Goal: Transaction & Acquisition: Download file/media

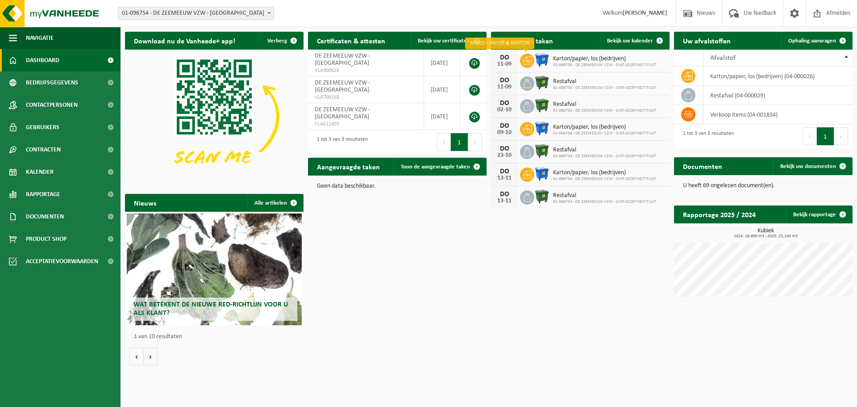
click at [533, 58] on span at bounding box center [527, 61] width 14 height 14
click at [35, 375] on ul "Navigatie Nieuws Uw feedback Afmelden Dashboard Bedrijfsgegevens Contactpersone…" at bounding box center [60, 217] width 121 height 380
drag, startPoint x: 63, startPoint y: 378, endPoint x: 76, endPoint y: 385, distance: 15.0
click at [67, 384] on ul "Navigatie Nieuws Uw feedback Afmelden Dashboard Bedrijfsgegevens Contactpersone…" at bounding box center [60, 217] width 121 height 380
click at [78, 385] on ul "Navigatie Nieuws Uw feedback Afmelden Dashboard Bedrijfsgegevens Contactpersone…" at bounding box center [60, 217] width 121 height 380
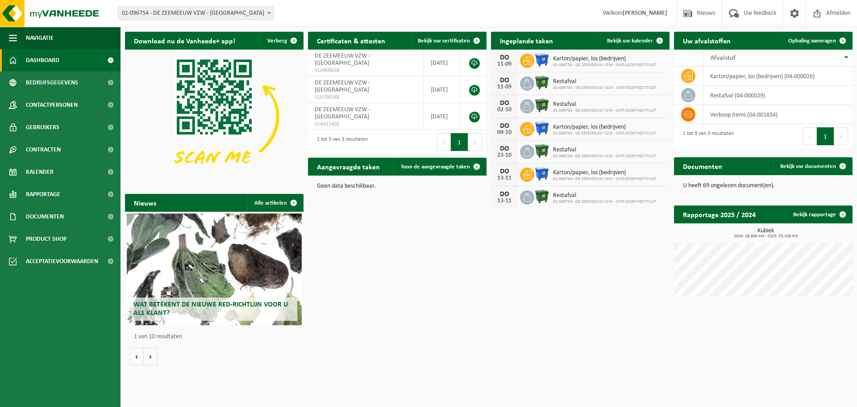
drag, startPoint x: 83, startPoint y: 387, endPoint x: 167, endPoint y: 246, distance: 163.9
click at [85, 387] on ul "Navigatie Nieuws Uw feedback Afmelden Dashboard Bedrijfsgegevens Contactpersone…" at bounding box center [60, 217] width 121 height 380
click at [759, 12] on span "Uw feedback" at bounding box center [759, 13] width 37 height 26
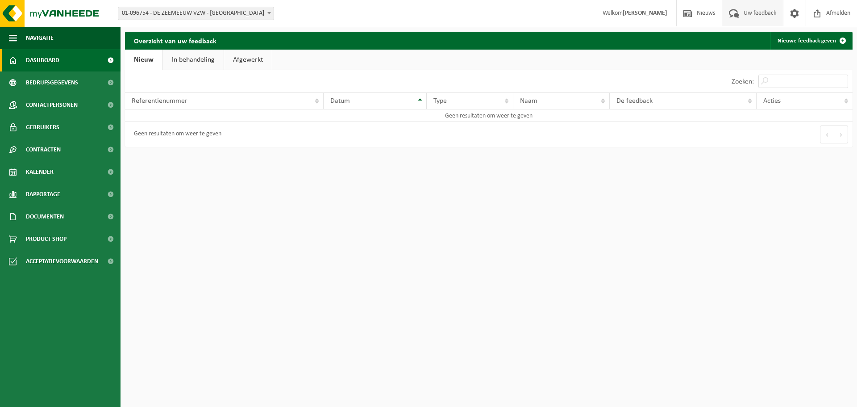
click at [44, 63] on span "Dashboard" at bounding box center [42, 60] width 33 height 22
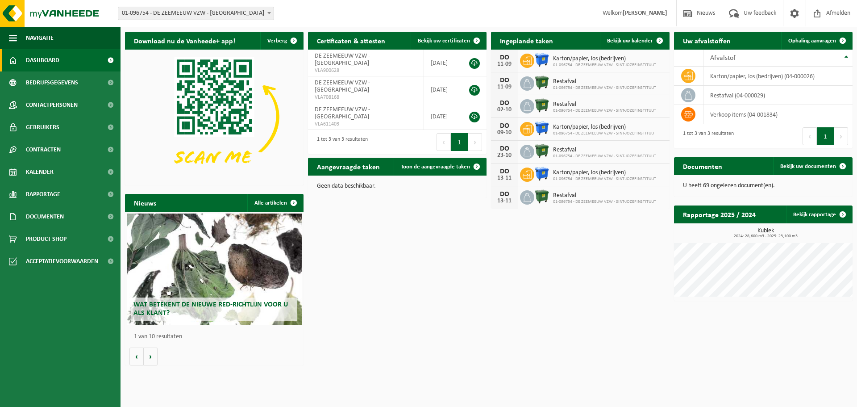
click at [437, 295] on div "Download nu de Vanheede+ app! Verberg Certificaten & attesten Bekijk uw certifi…" at bounding box center [489, 198] width 732 height 342
drag, startPoint x: 37, startPoint y: 220, endPoint x: 483, endPoint y: 308, distance: 454.1
drag, startPoint x: 483, startPoint y: 308, endPoint x: 421, endPoint y: 331, distance: 65.8
click at [421, 331] on div "Download nu de Vanheede+ app! Verberg Certificaten & attesten Bekijk uw certifi…" at bounding box center [489, 198] width 732 height 342
click at [10, 38] on span "button" at bounding box center [13, 38] width 8 height 22
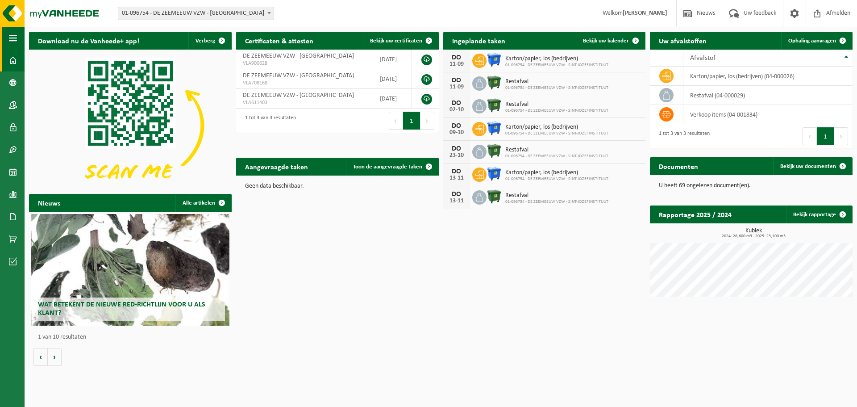
click at [10, 38] on span "button" at bounding box center [13, 38] width 8 height 22
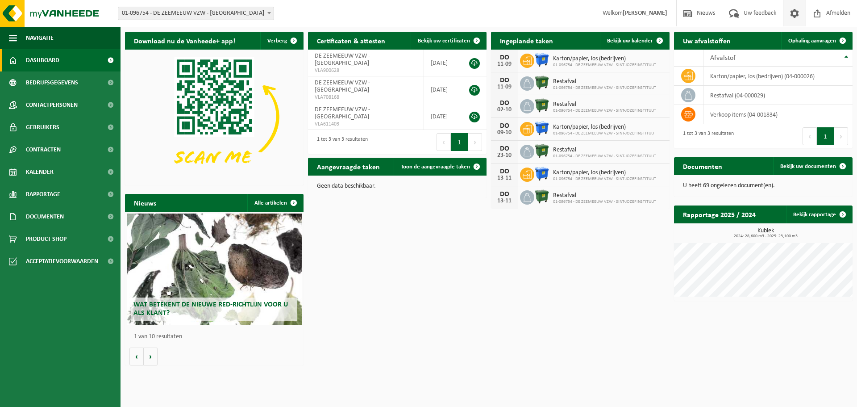
click at [789, 15] on span at bounding box center [794, 13] width 13 height 26
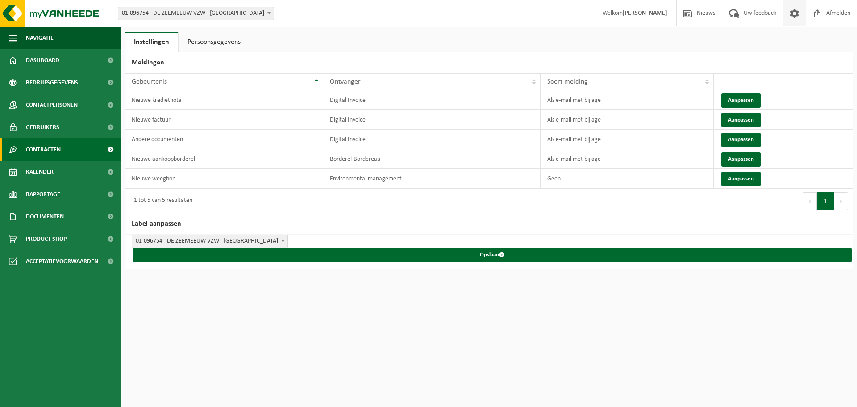
drag, startPoint x: 129, startPoint y: 42, endPoint x: 47, endPoint y: 151, distance: 136.2
click at [47, 151] on span "Contracten" at bounding box center [43, 149] width 35 height 22
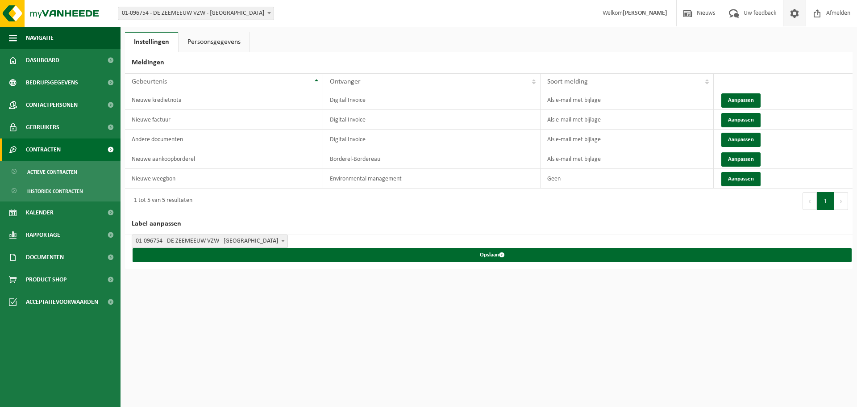
click at [109, 148] on span at bounding box center [110, 149] width 20 height 22
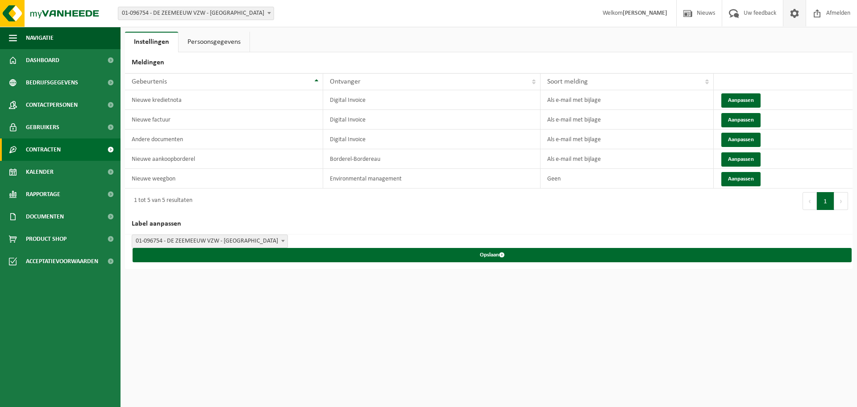
click at [109, 148] on span at bounding box center [110, 149] width 20 height 22
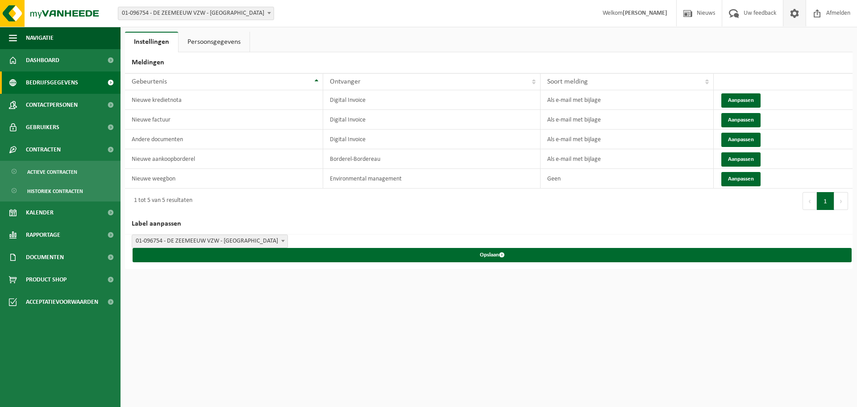
click at [59, 83] on span "Bedrijfsgegevens" at bounding box center [52, 82] width 52 height 22
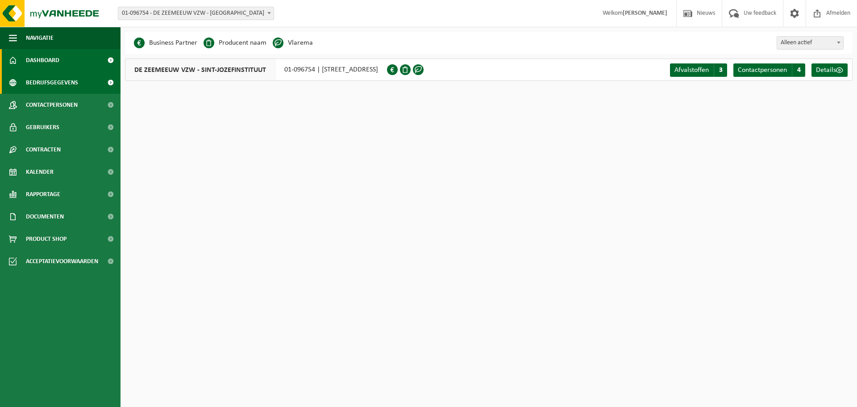
click at [32, 60] on span "Dashboard" at bounding box center [42, 60] width 33 height 22
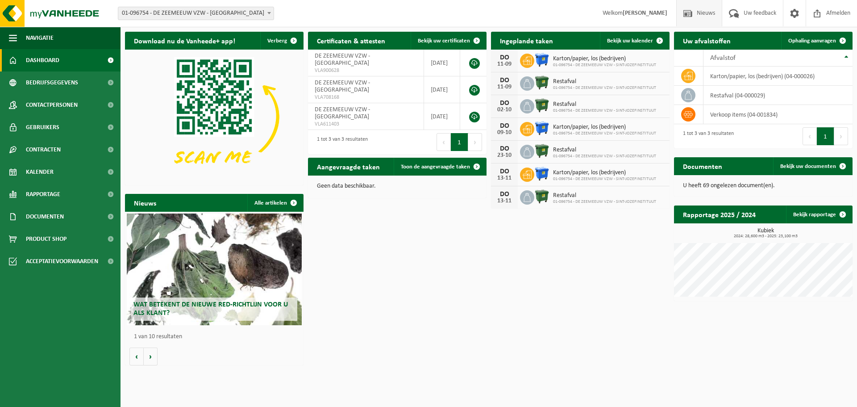
click at [699, 16] on span "Nieuws" at bounding box center [706, 13] width 23 height 26
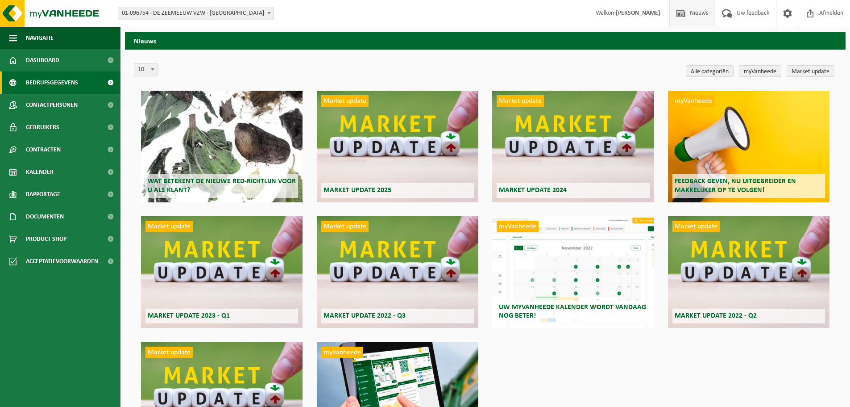
click at [53, 80] on span "Bedrijfsgegevens" at bounding box center [52, 82] width 52 height 22
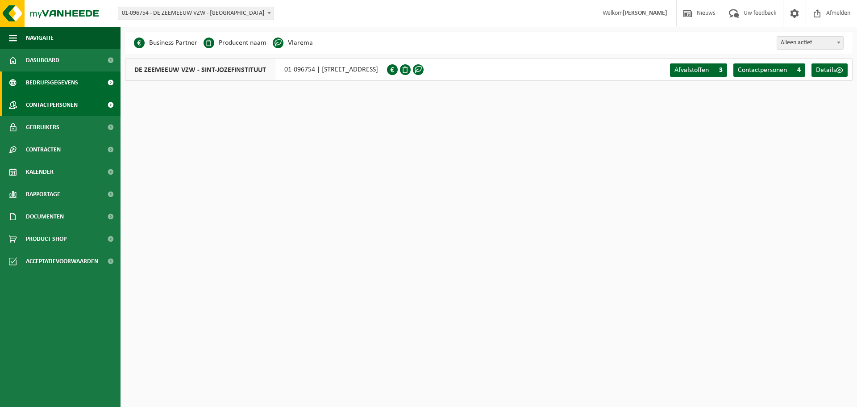
click at [29, 104] on span "Contactpersonen" at bounding box center [52, 105] width 52 height 22
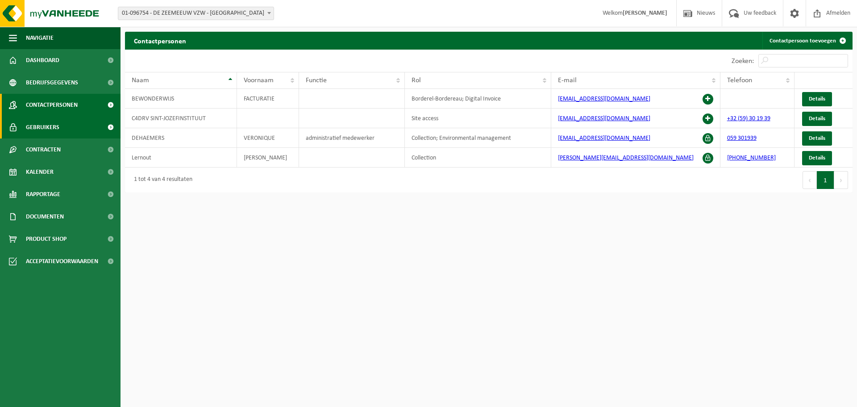
click at [47, 126] on span "Gebruikers" at bounding box center [42, 127] width 33 height 22
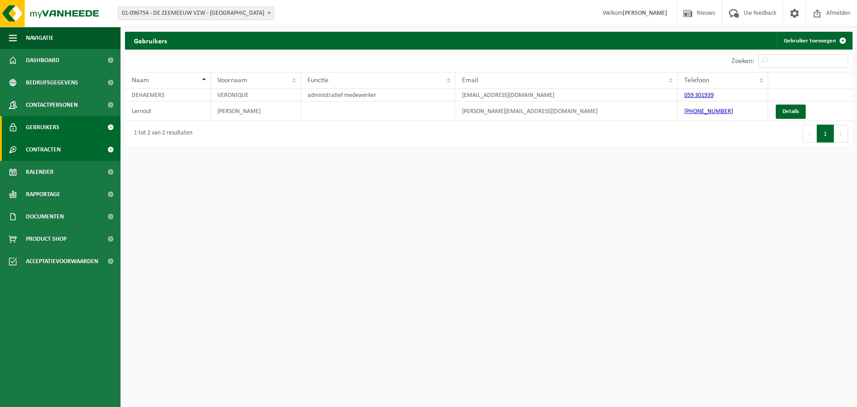
click at [55, 147] on span "Contracten" at bounding box center [43, 149] width 35 height 22
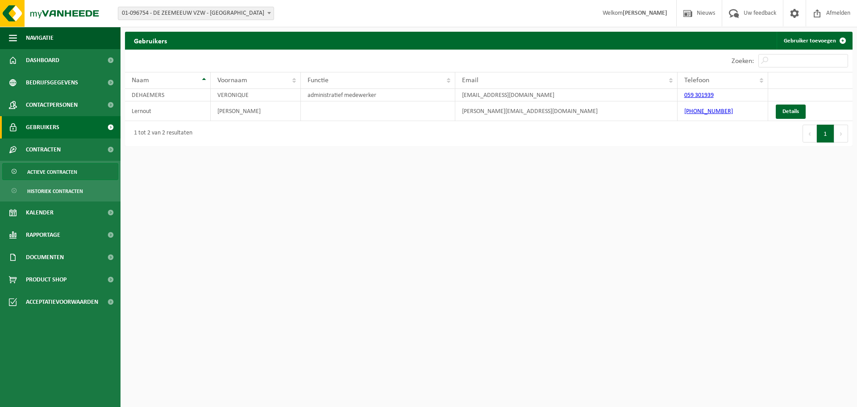
click at [59, 172] on span "Actieve contracten" at bounding box center [52, 171] width 50 height 17
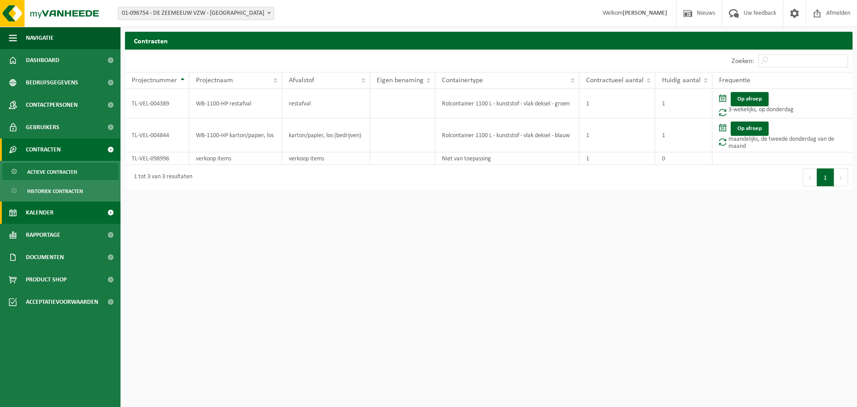
click at [38, 212] on span "Kalender" at bounding box center [40, 212] width 28 height 22
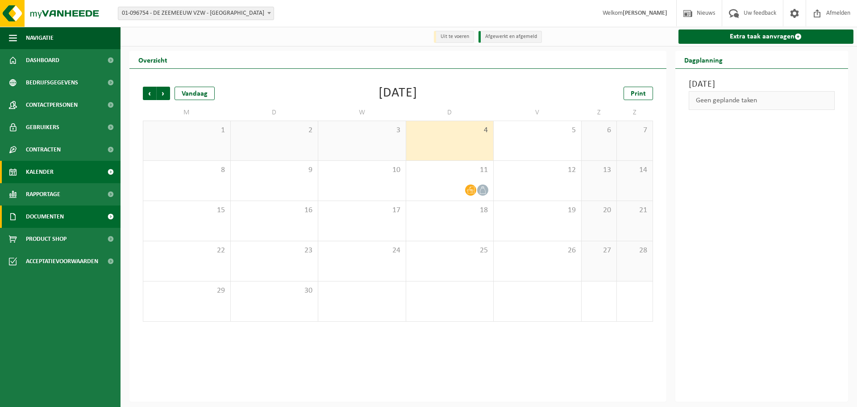
click at [59, 216] on span "Documenten" at bounding box center [45, 216] width 38 height 22
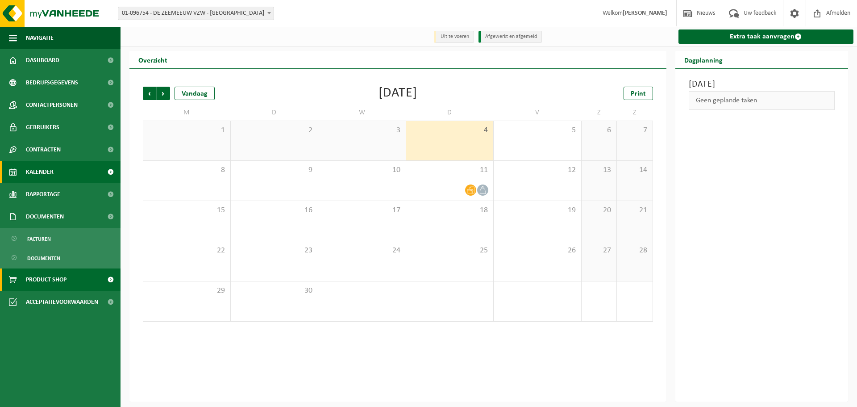
click at [55, 279] on span "Product Shop" at bounding box center [46, 279] width 41 height 22
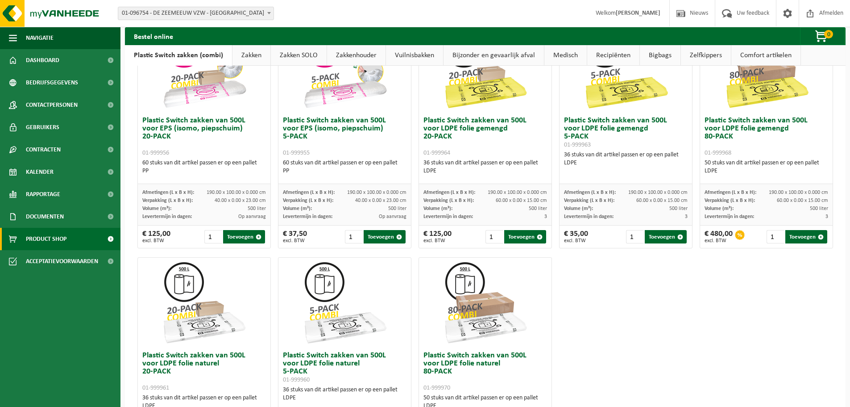
scroll to position [253, 0]
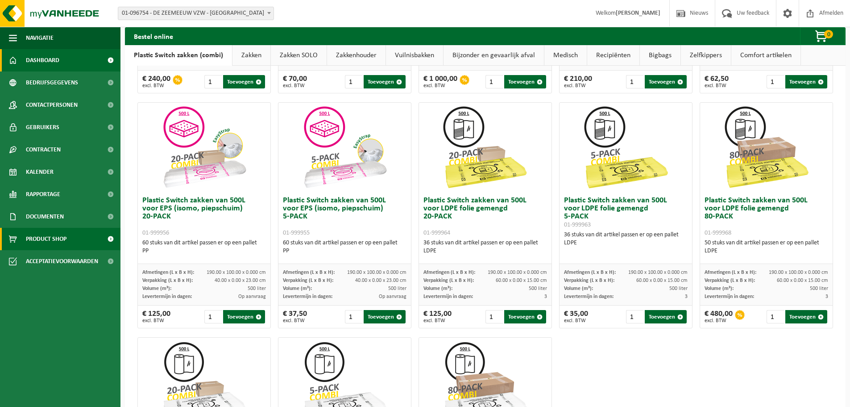
click at [34, 59] on span "Dashboard" at bounding box center [42, 60] width 33 height 22
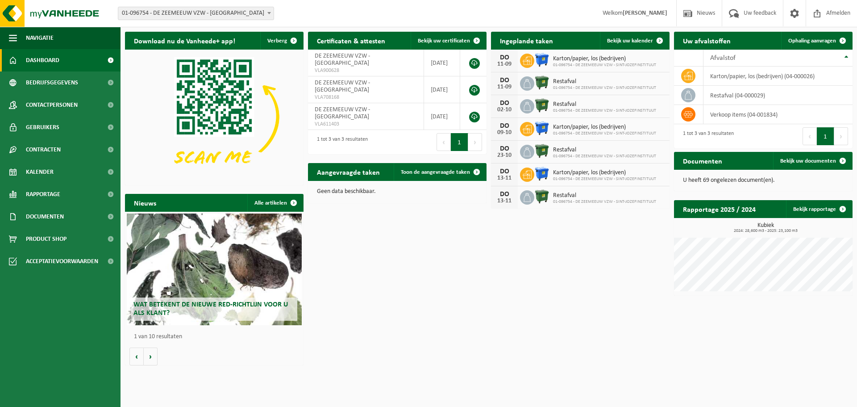
drag, startPoint x: 399, startPoint y: 241, endPoint x: 429, endPoint y: 229, distance: 32.8
click at [408, 238] on div "Download nu de Vanheede+ app! Verberg Certificaten & attesten Bekijk uw certifi…" at bounding box center [489, 198] width 732 height 342
click at [23, 13] on img at bounding box center [53, 13] width 107 height 27
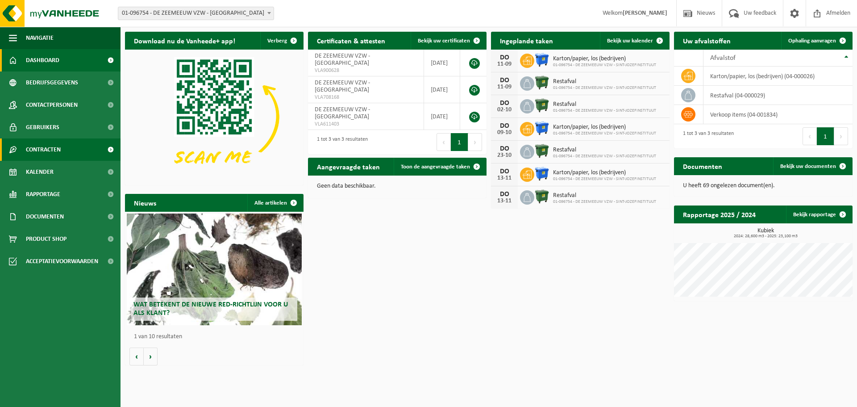
click at [38, 148] on span "Contracten" at bounding box center [43, 149] width 35 height 22
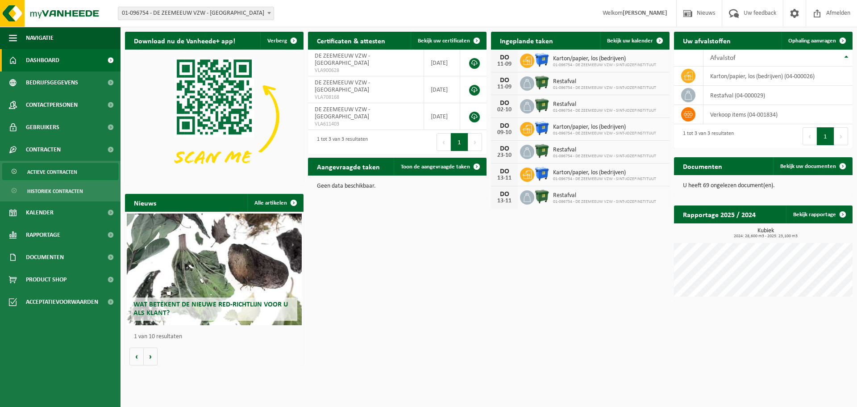
click at [41, 171] on span "Actieve contracten" at bounding box center [52, 171] width 50 height 17
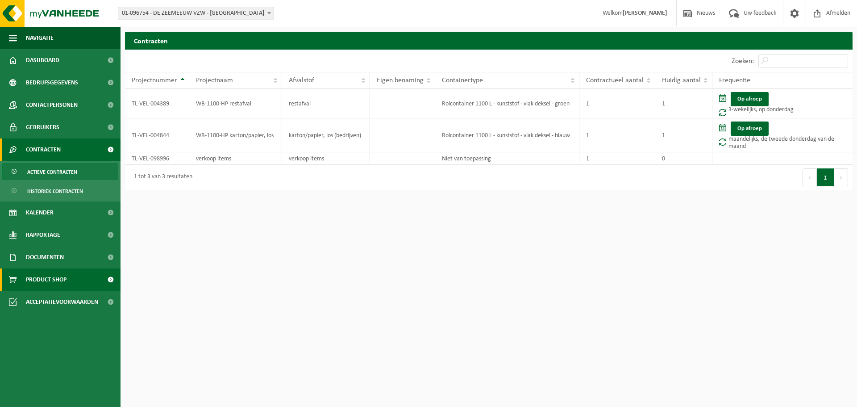
click at [34, 279] on span "Product Shop" at bounding box center [46, 279] width 41 height 22
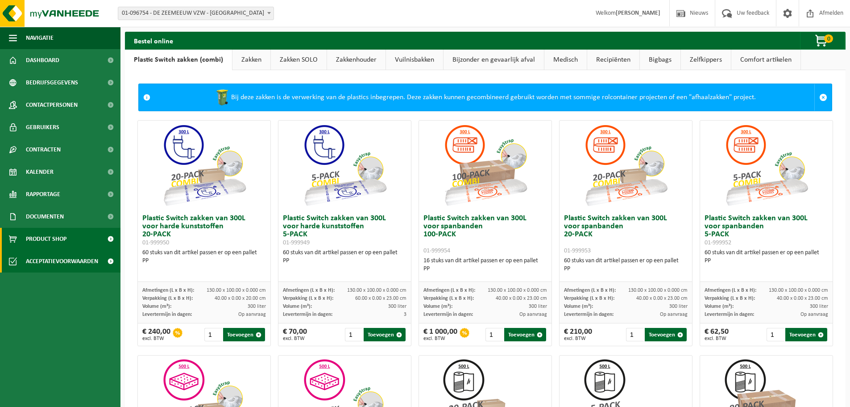
click at [37, 259] on span "Acceptatievoorwaarden" at bounding box center [62, 261] width 72 height 22
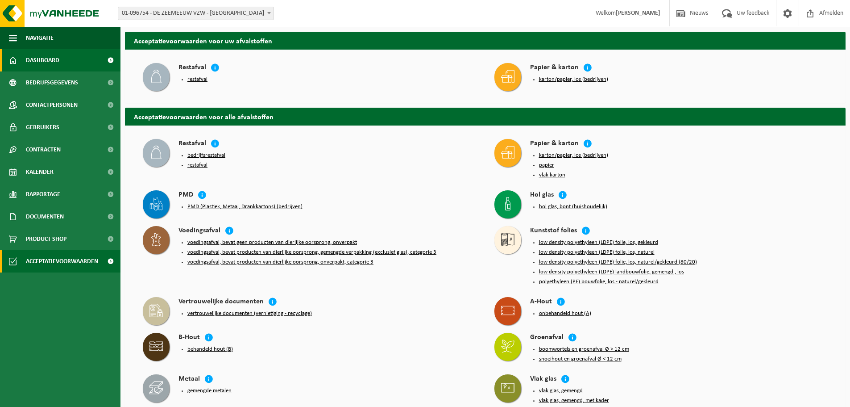
click at [47, 65] on span "Dashboard" at bounding box center [42, 60] width 33 height 22
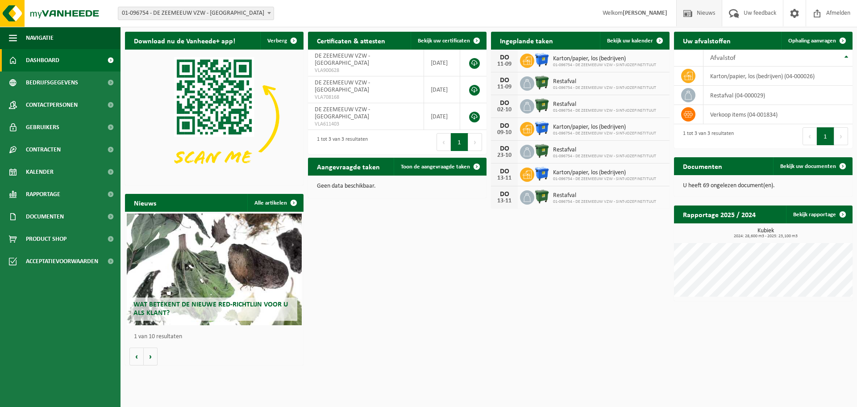
click at [706, 16] on span "Nieuws" at bounding box center [706, 13] width 23 height 26
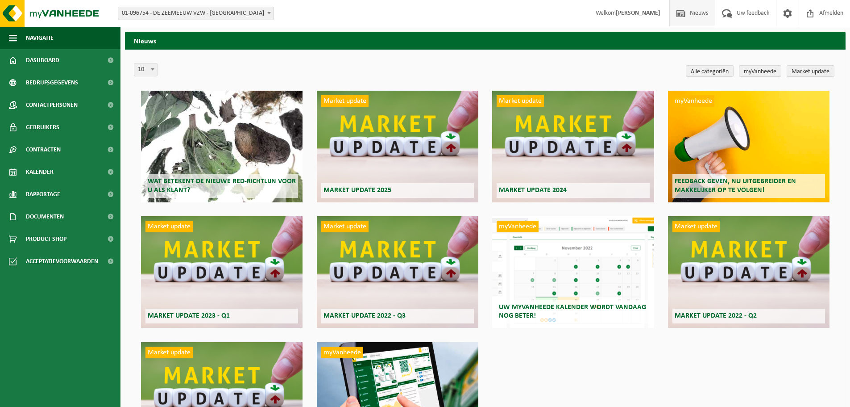
click at [587, 14] on span "Welkom VERONIQUE DEHAEMERS" at bounding box center [628, 13] width 83 height 26
click at [616, 14] on strong "[PERSON_NAME]" at bounding box center [638, 13] width 45 height 7
click at [39, 65] on span "Dashboard" at bounding box center [42, 60] width 33 height 22
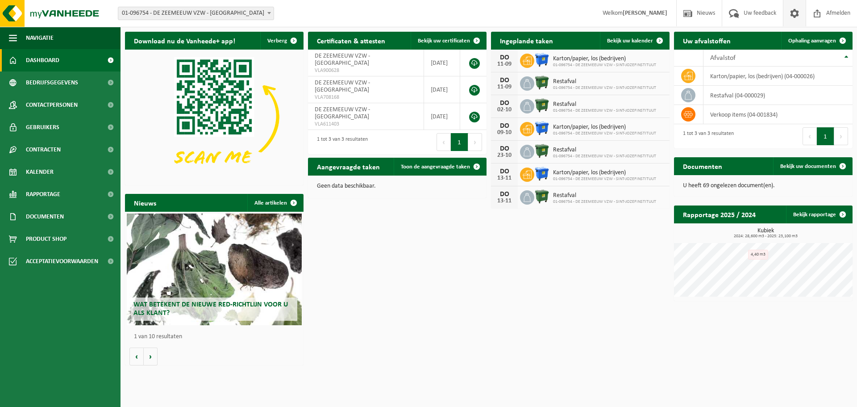
click at [794, 10] on span at bounding box center [794, 13] width 13 height 26
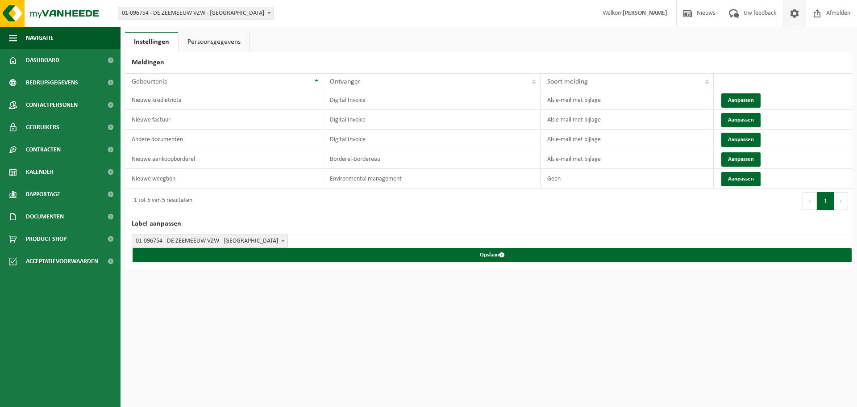
click at [227, 240] on span "01-096754 - DE ZEEMEEUW VZW - [GEOGRAPHIC_DATA]" at bounding box center [209, 241] width 155 height 12
click at [529, 190] on div "Eerste Vorige 1 Volgende Laatste" at bounding box center [671, 200] width 364 height 25
click at [33, 62] on span "Dashboard" at bounding box center [42, 60] width 33 height 22
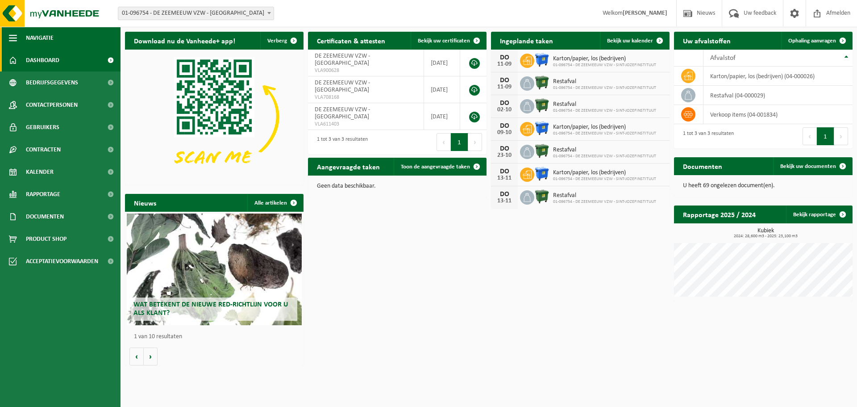
click at [40, 38] on span "Navigatie" at bounding box center [40, 38] width 28 height 22
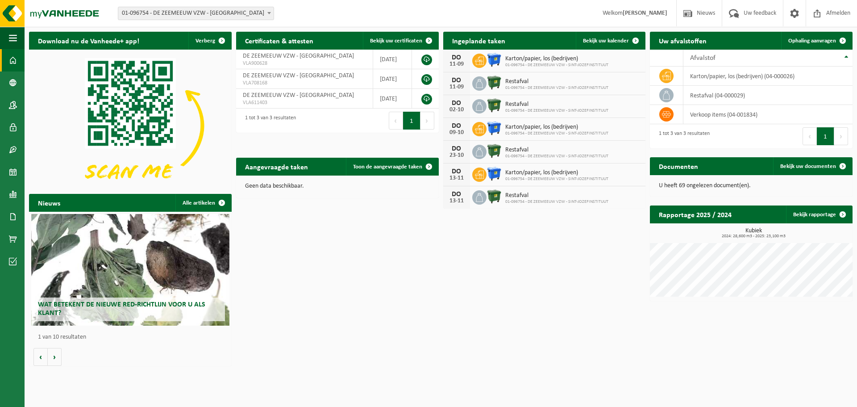
drag, startPoint x: 451, startPoint y: 120, endPoint x: 543, endPoint y: 120, distance: 91.5
drag, startPoint x: 543, startPoint y: 120, endPoint x: 553, endPoint y: 124, distance: 10.6
drag, startPoint x: 553, startPoint y: 124, endPoint x: 782, endPoint y: 352, distance: 323.8
click at [782, 352] on div "Download nu de Vanheede+ app! Verberg Certificaten & attesten Bekijk uw certifi…" at bounding box center [441, 198] width 828 height 342
click at [817, 166] on span "Bekijk uw documenten" at bounding box center [808, 166] width 56 height 6
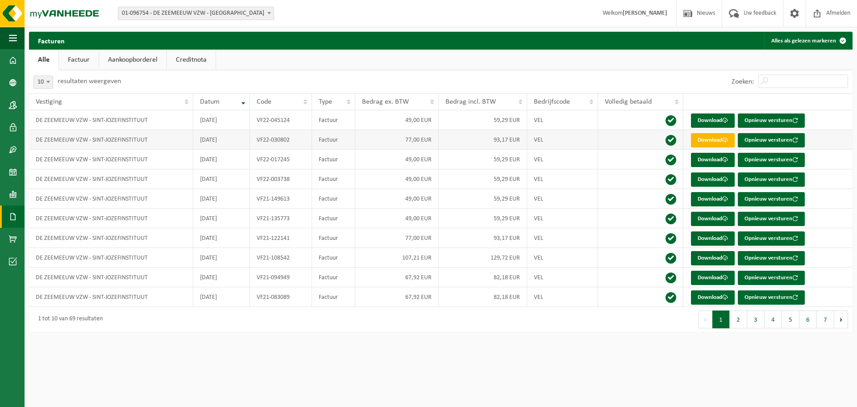
click at [704, 142] on link "Download" at bounding box center [713, 140] width 44 height 14
click at [12, 62] on span at bounding box center [13, 60] width 8 height 22
